Goal: Task Accomplishment & Management: Manage account settings

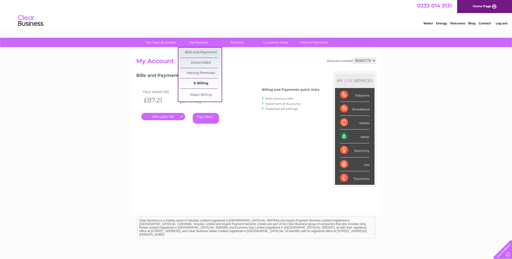
click at [203, 83] on link "E-Billing" at bounding box center [201, 84] width 42 height 10
click at [202, 53] on link "Bills and Payments" at bounding box center [201, 53] width 42 height 10
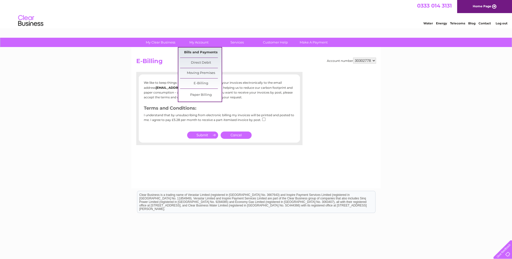
click at [196, 54] on link "Bills and Payments" at bounding box center [201, 53] width 42 height 10
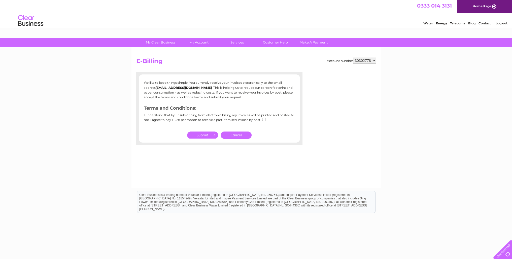
click at [210, 132] on input "submit" at bounding box center [202, 135] width 31 height 7
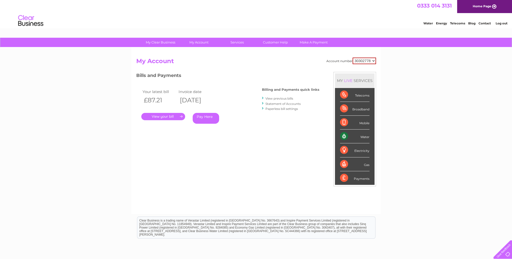
click at [273, 98] on link "View previous bills" at bounding box center [279, 99] width 28 height 4
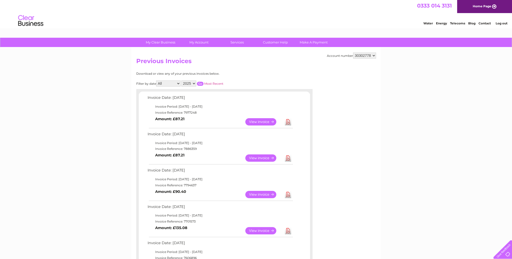
click at [264, 121] on link "View" at bounding box center [263, 121] width 37 height 7
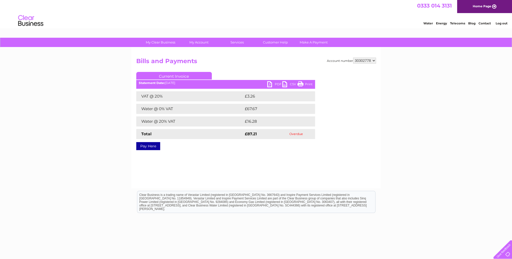
click at [273, 84] on link "PDF" at bounding box center [274, 84] width 15 height 7
